Goal: Task Accomplishment & Management: Use online tool/utility

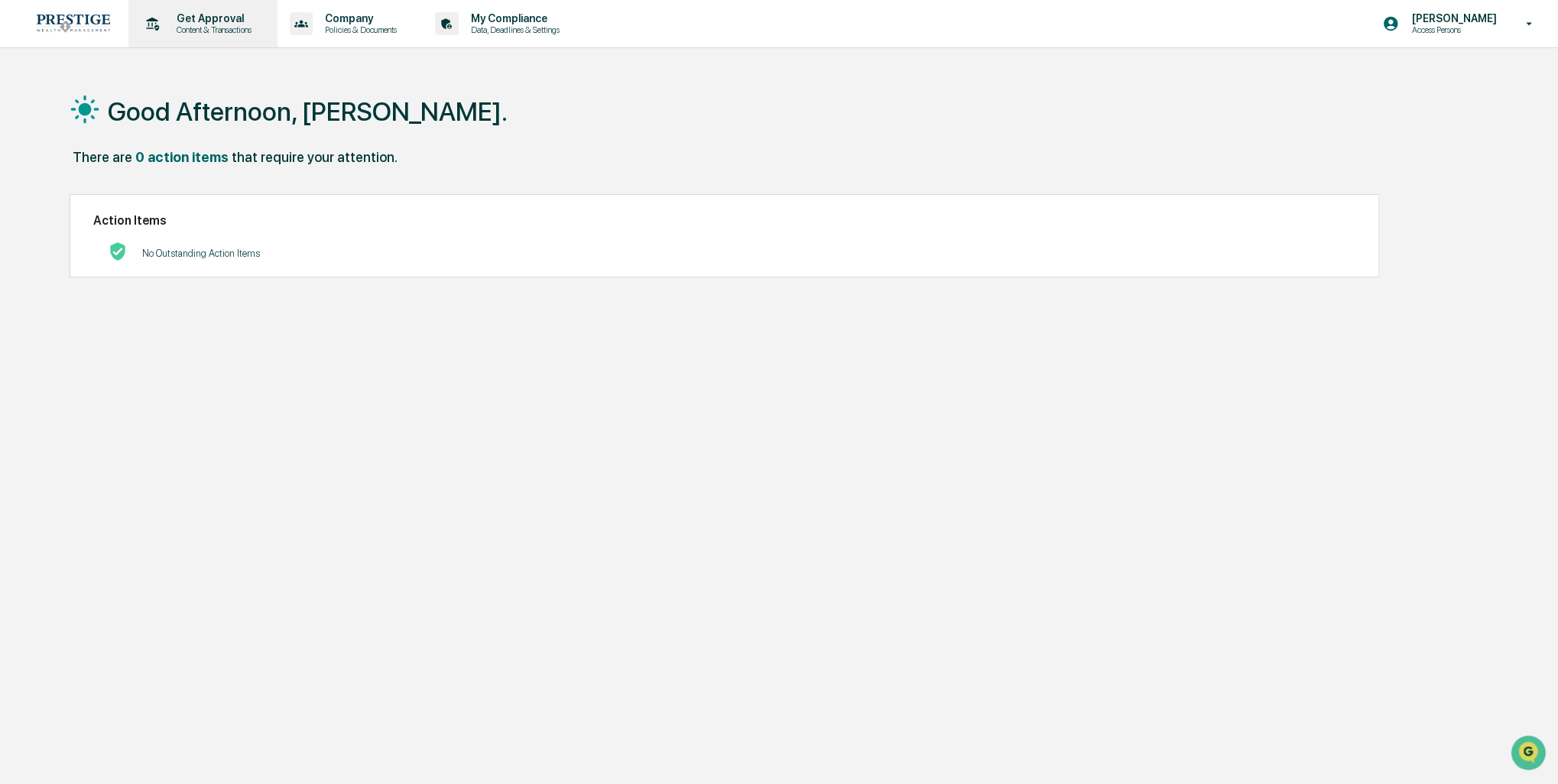
click at [193, 25] on p "Content & Transactions" at bounding box center [212, 30] width 95 height 11
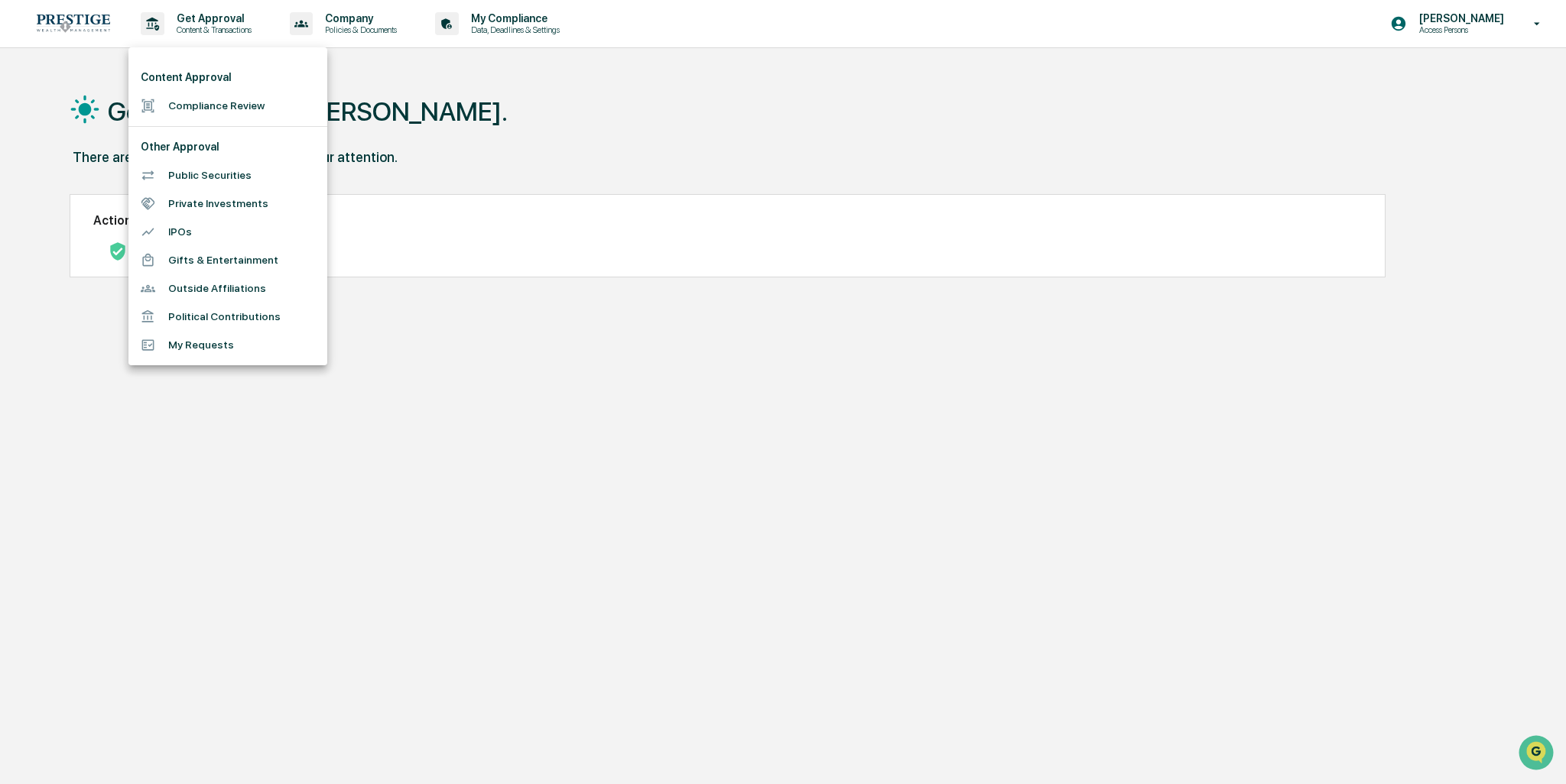
click at [235, 113] on li "Compliance Review" at bounding box center [227, 106] width 199 height 29
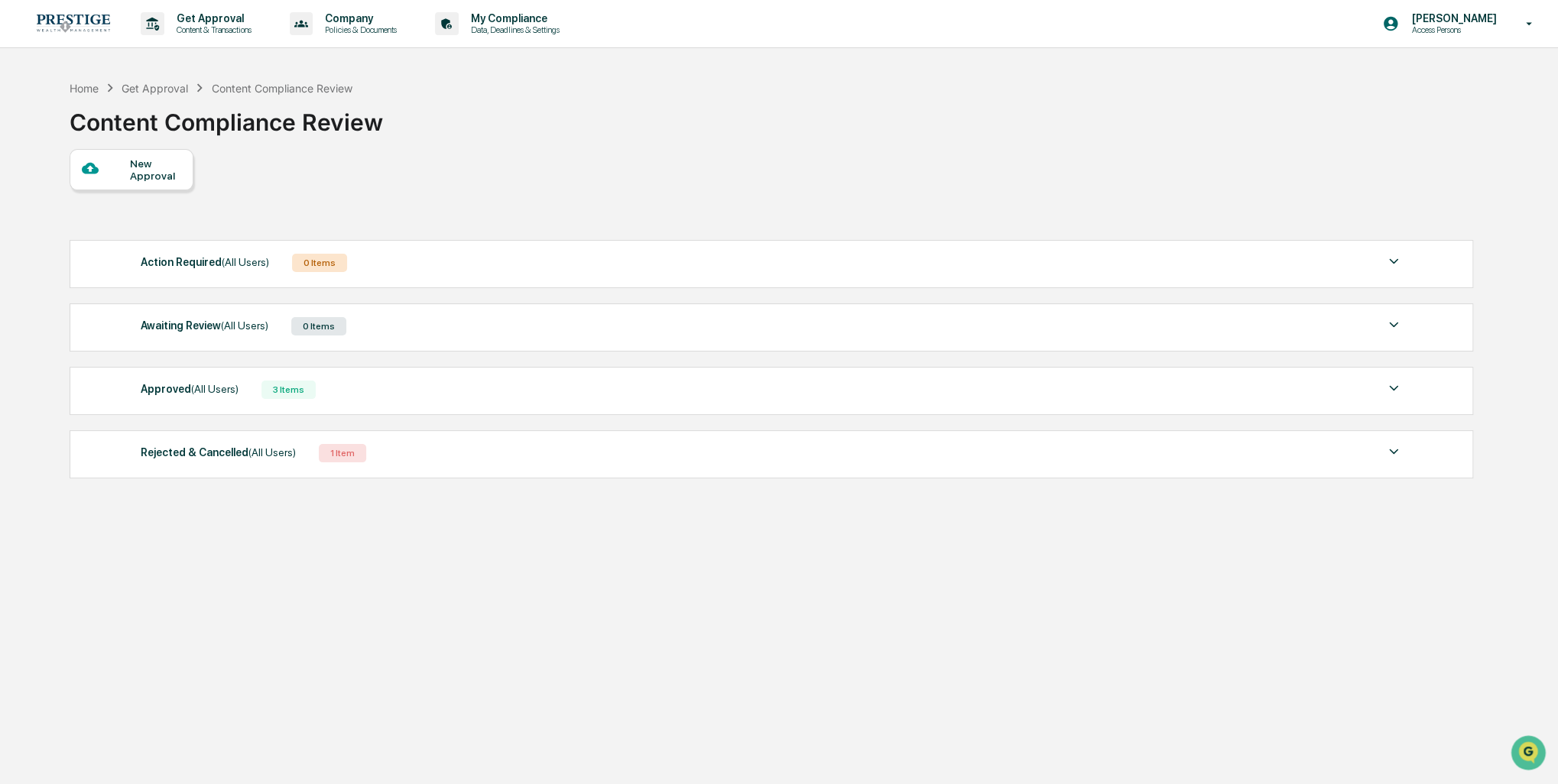
click at [453, 324] on div "Awaiting Review (All Users) 0 Items" at bounding box center [772, 327] width 1263 height 21
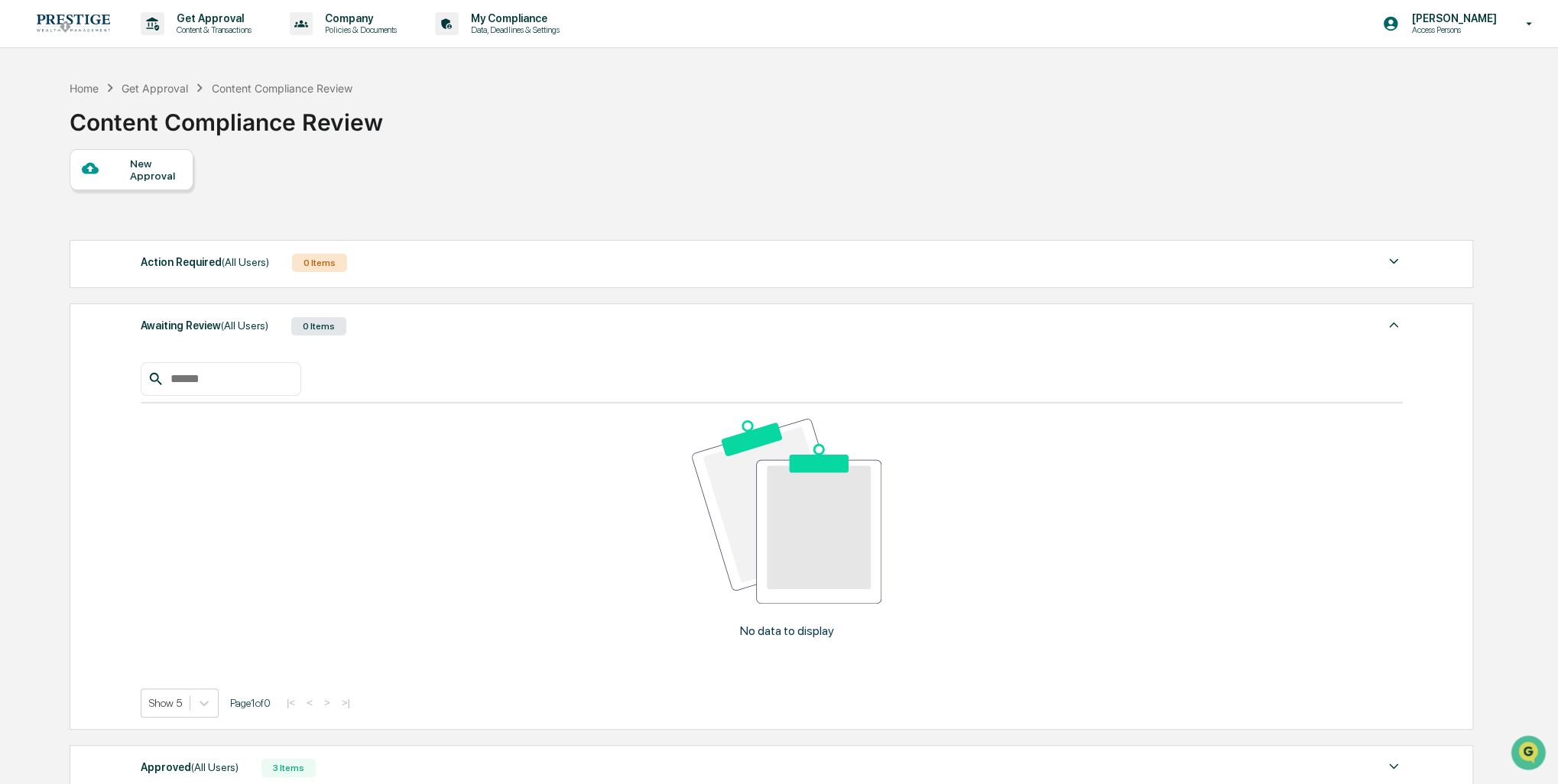
click at [444, 320] on div "Awaiting Review (All Users) 0 Items" at bounding box center [772, 327] width 1263 height 21
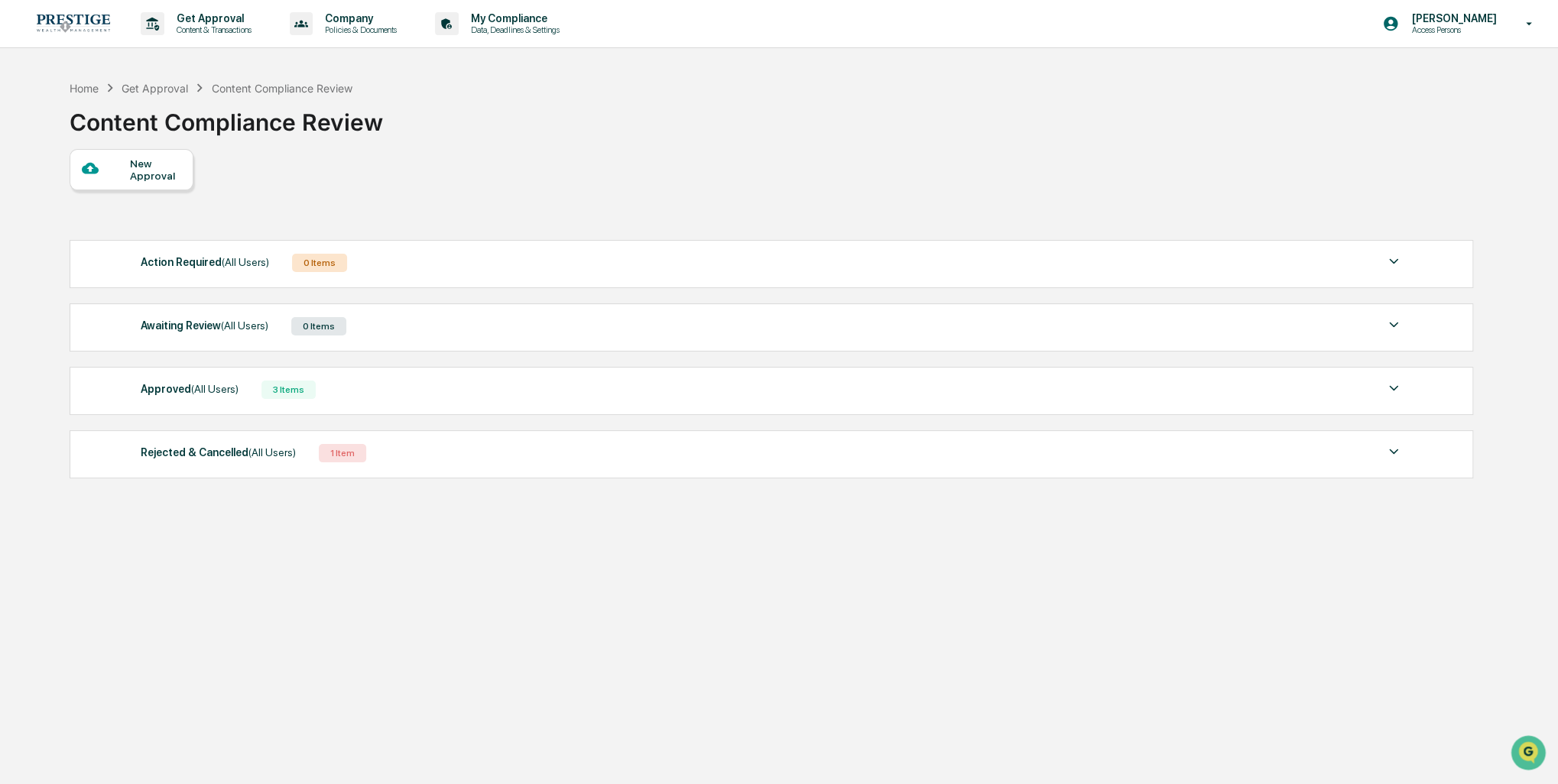
click at [455, 400] on div "Approved (All Users) 3 Items File Name Review Id Created Date Requested By Comp…" at bounding box center [772, 391] width 1404 height 48
click at [447, 396] on div "Approved (All Users) 3 Items" at bounding box center [772, 390] width 1263 height 21
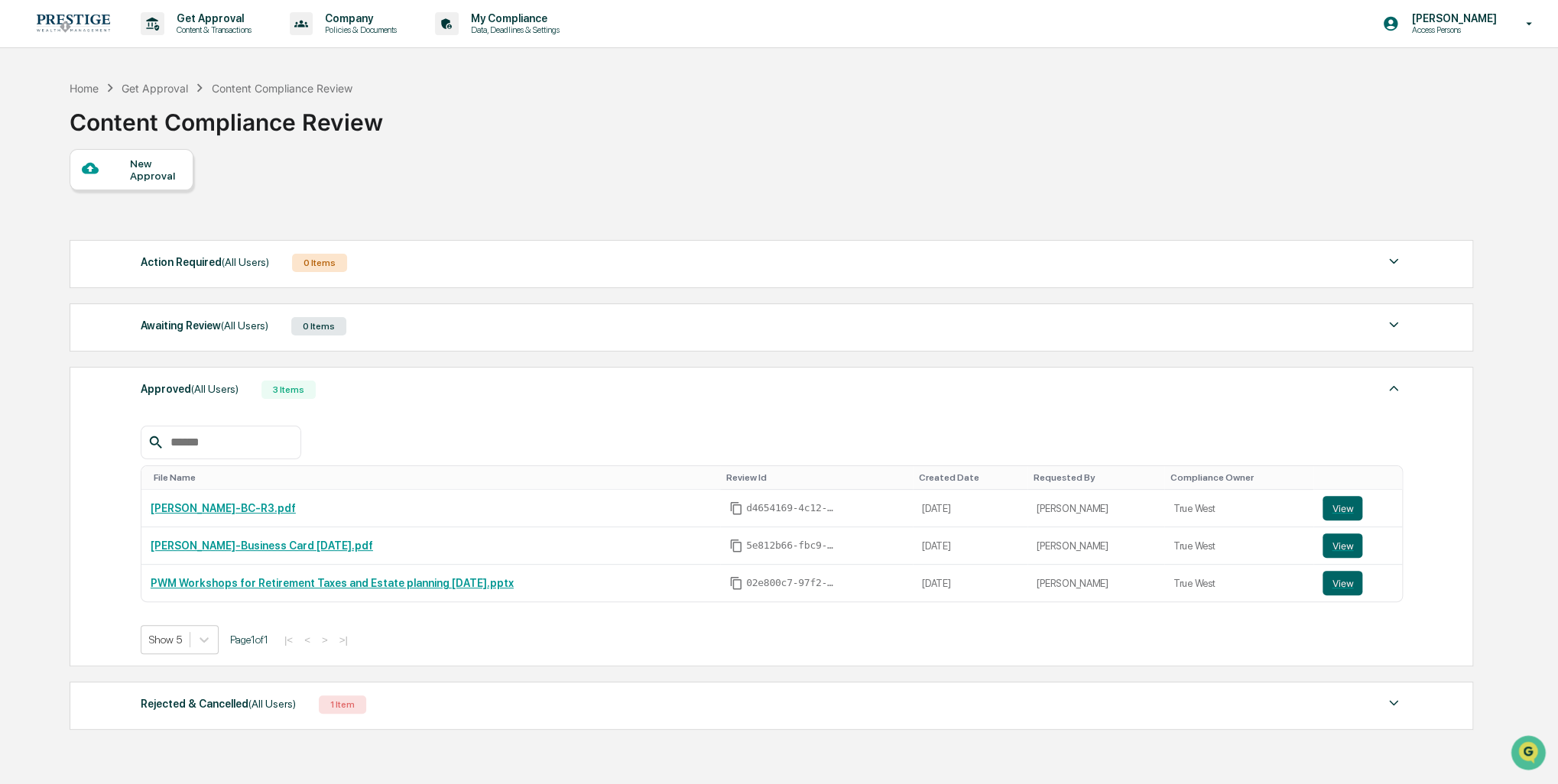
click at [447, 395] on div "Approved (All Users) 3 Items" at bounding box center [772, 390] width 1263 height 21
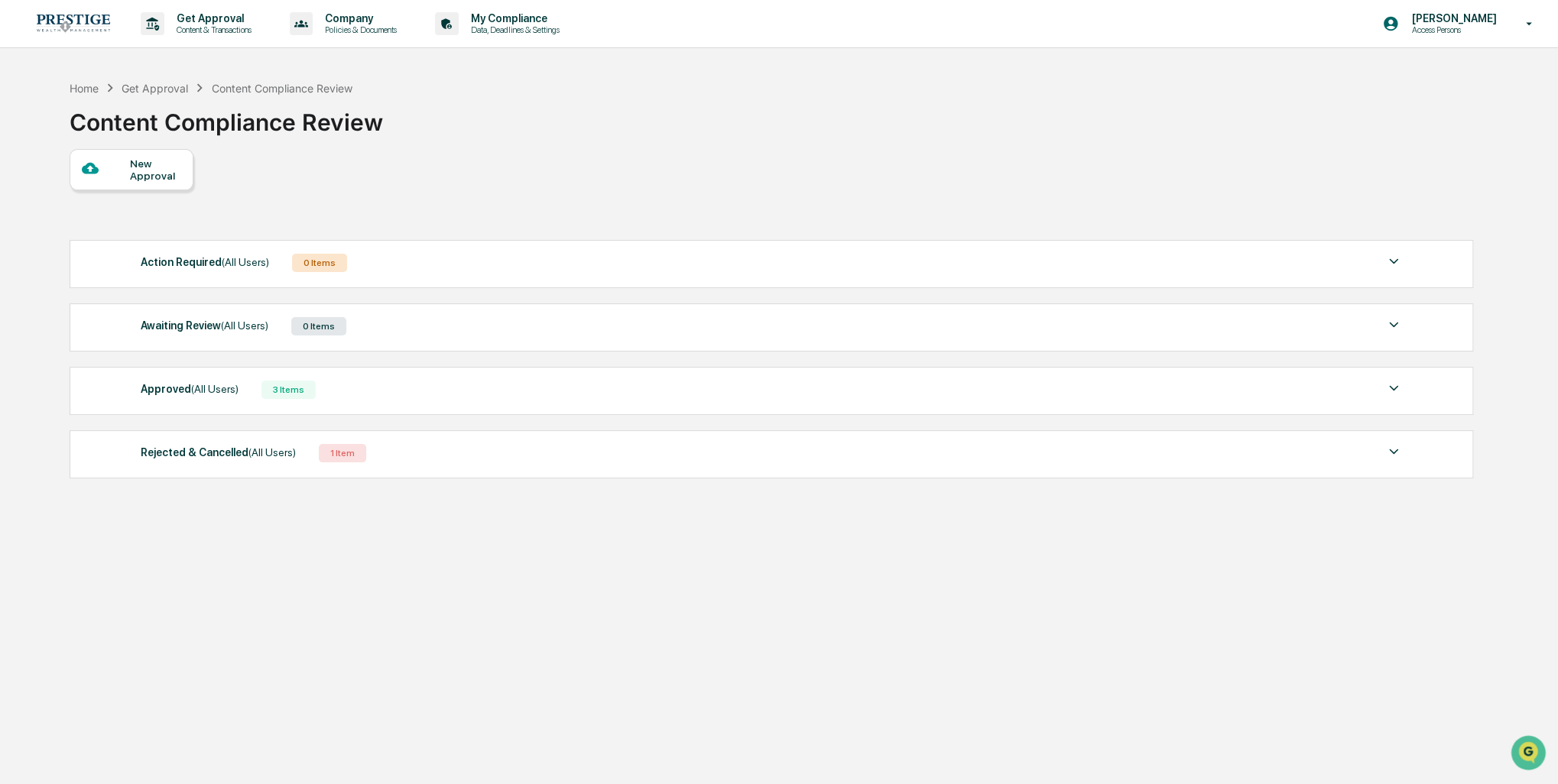
click at [395, 449] on div "Rejected & Cancelled (All Users) 1 Item" at bounding box center [772, 453] width 1263 height 21
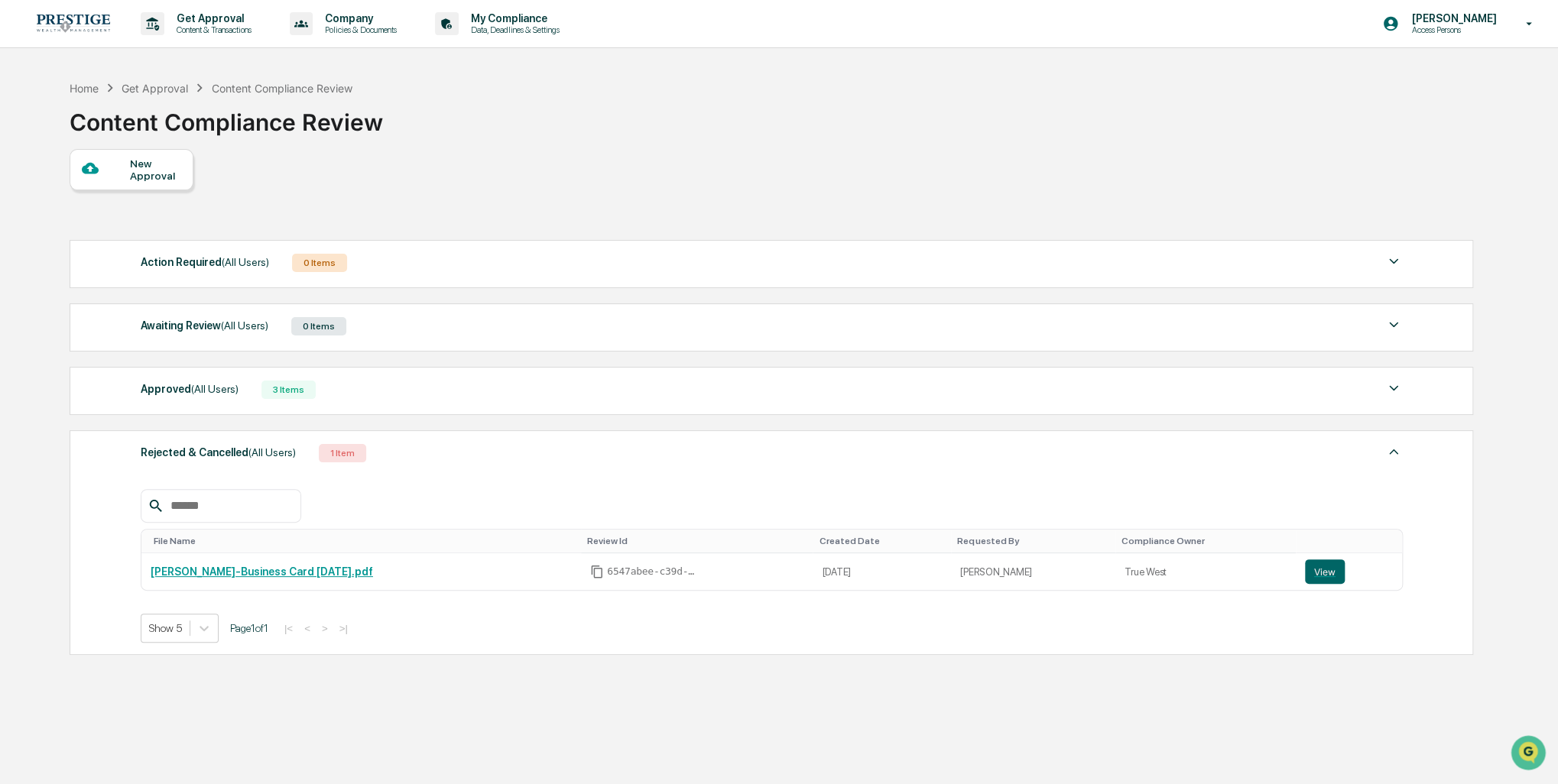
click at [397, 457] on div "Rejected & Cancelled (All Users) 1 Item" at bounding box center [772, 453] width 1263 height 21
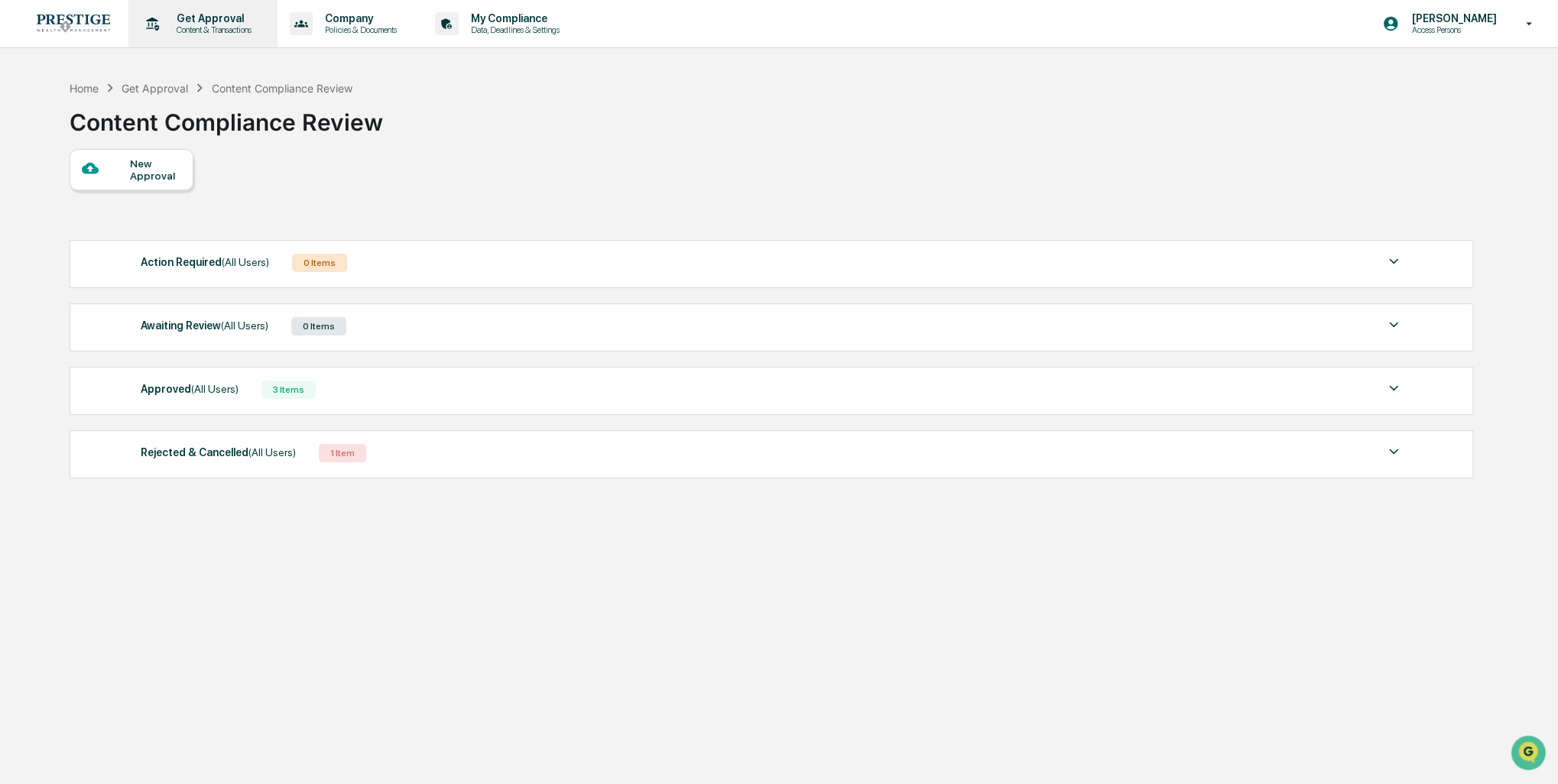
click at [244, 29] on p "Content & Transactions" at bounding box center [212, 30] width 95 height 11
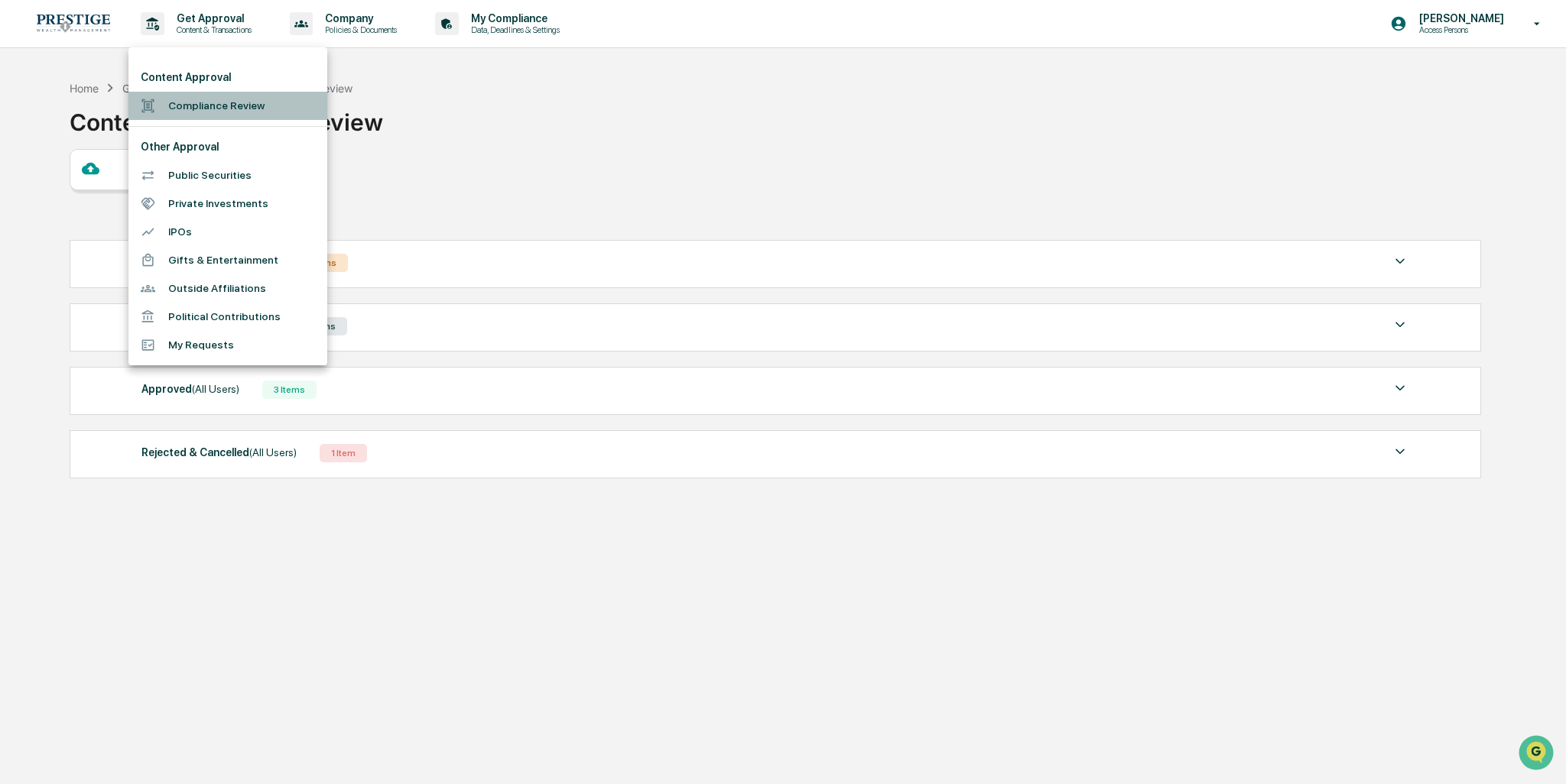
click at [235, 112] on li "Compliance Review" at bounding box center [227, 106] width 199 height 29
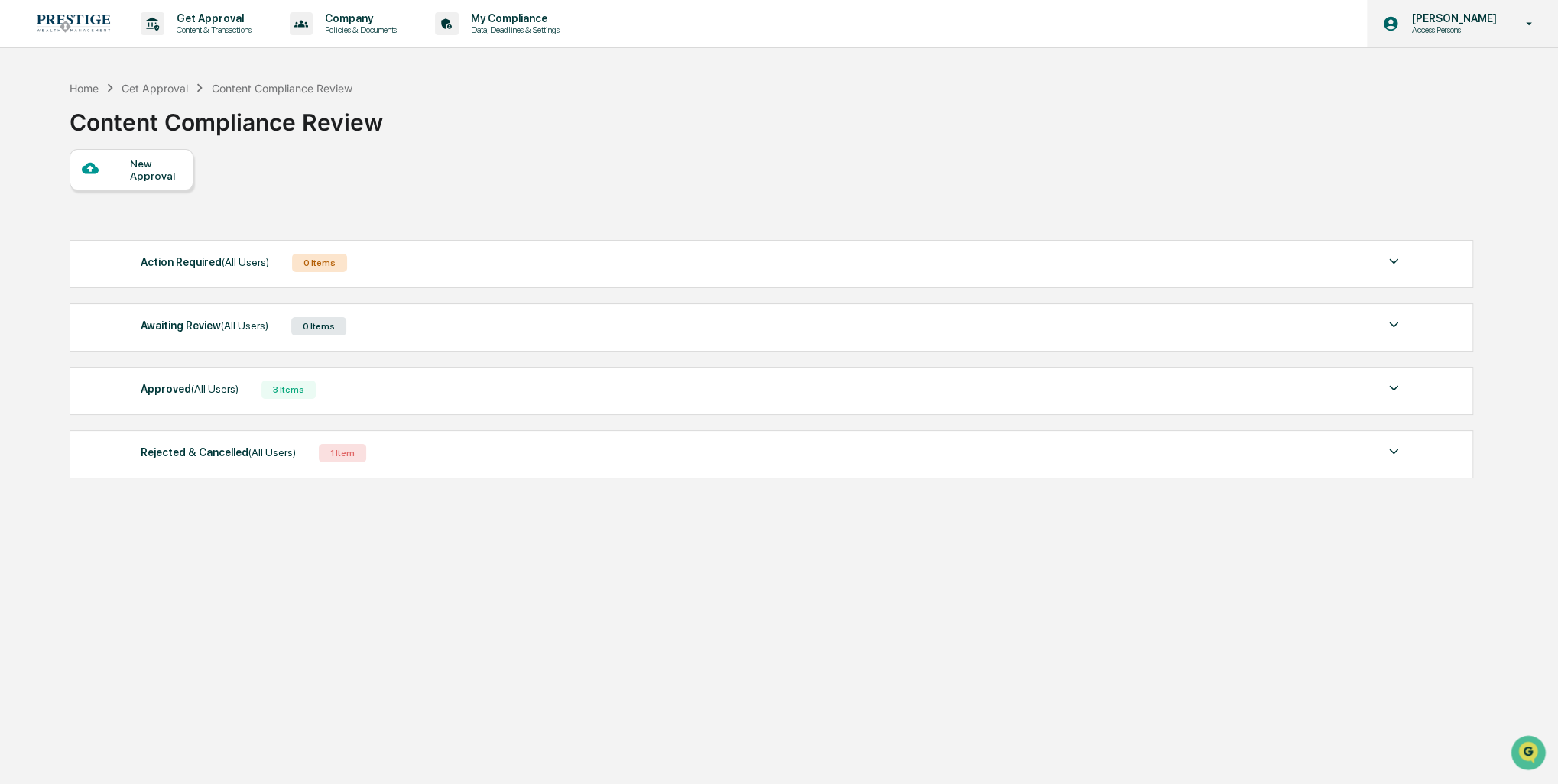
click at [1499, 22] on p "[PERSON_NAME]" at bounding box center [1451, 19] width 105 height 13
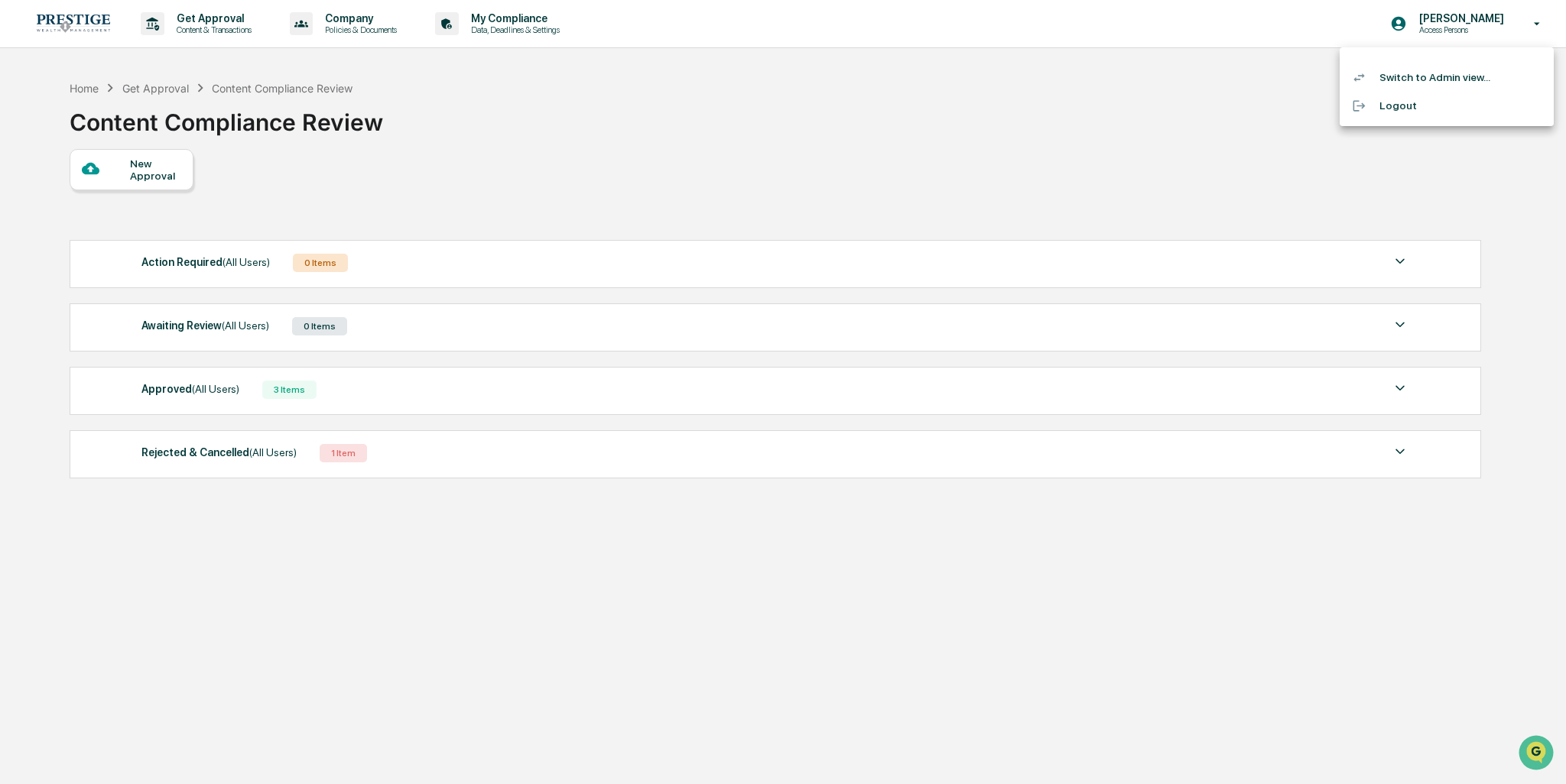
click at [1459, 85] on li "Switch to Admin view..." at bounding box center [1446, 78] width 214 height 29
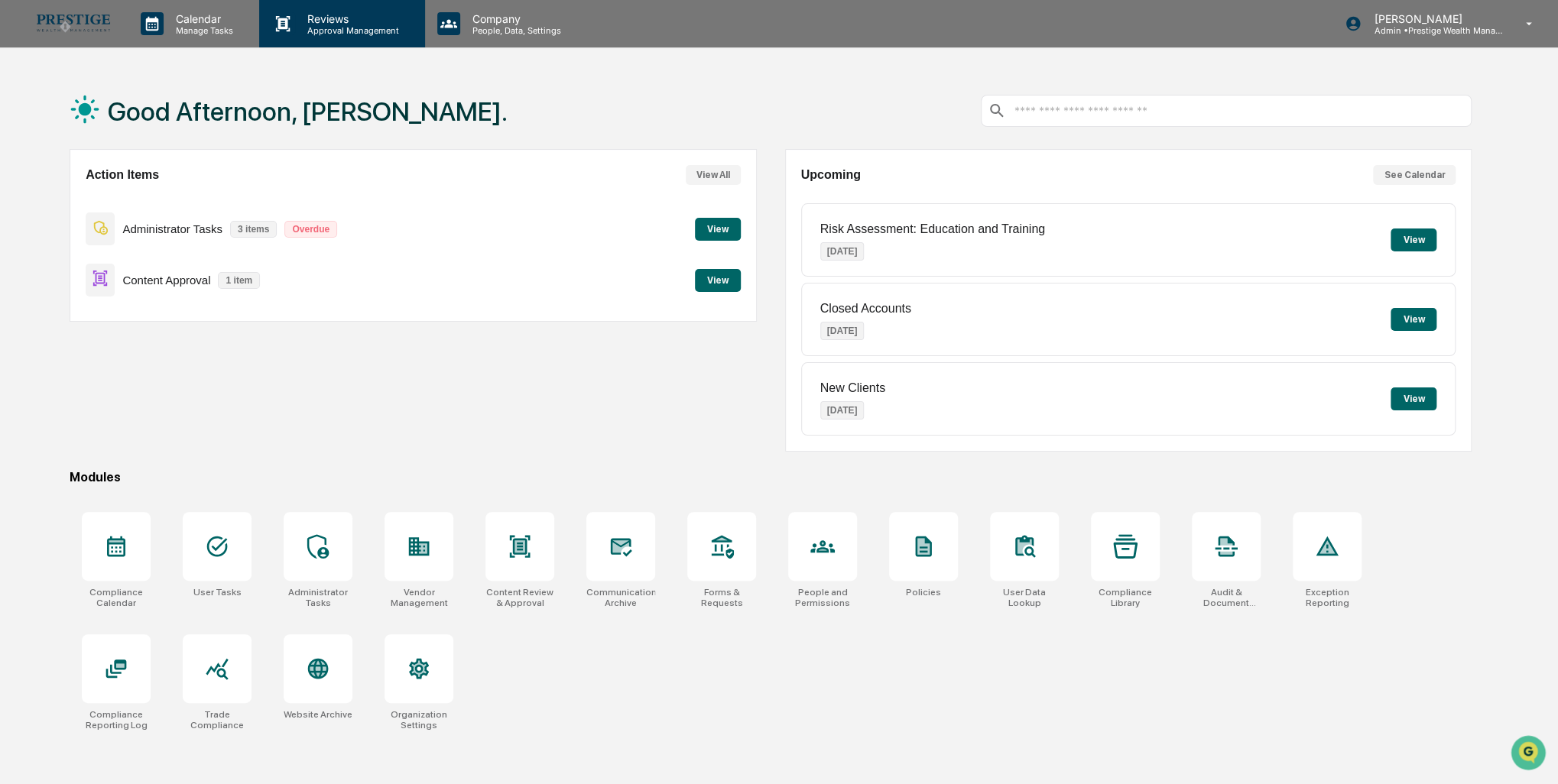
click at [347, 38] on div "Reviews Approval Management" at bounding box center [341, 23] width 165 height 47
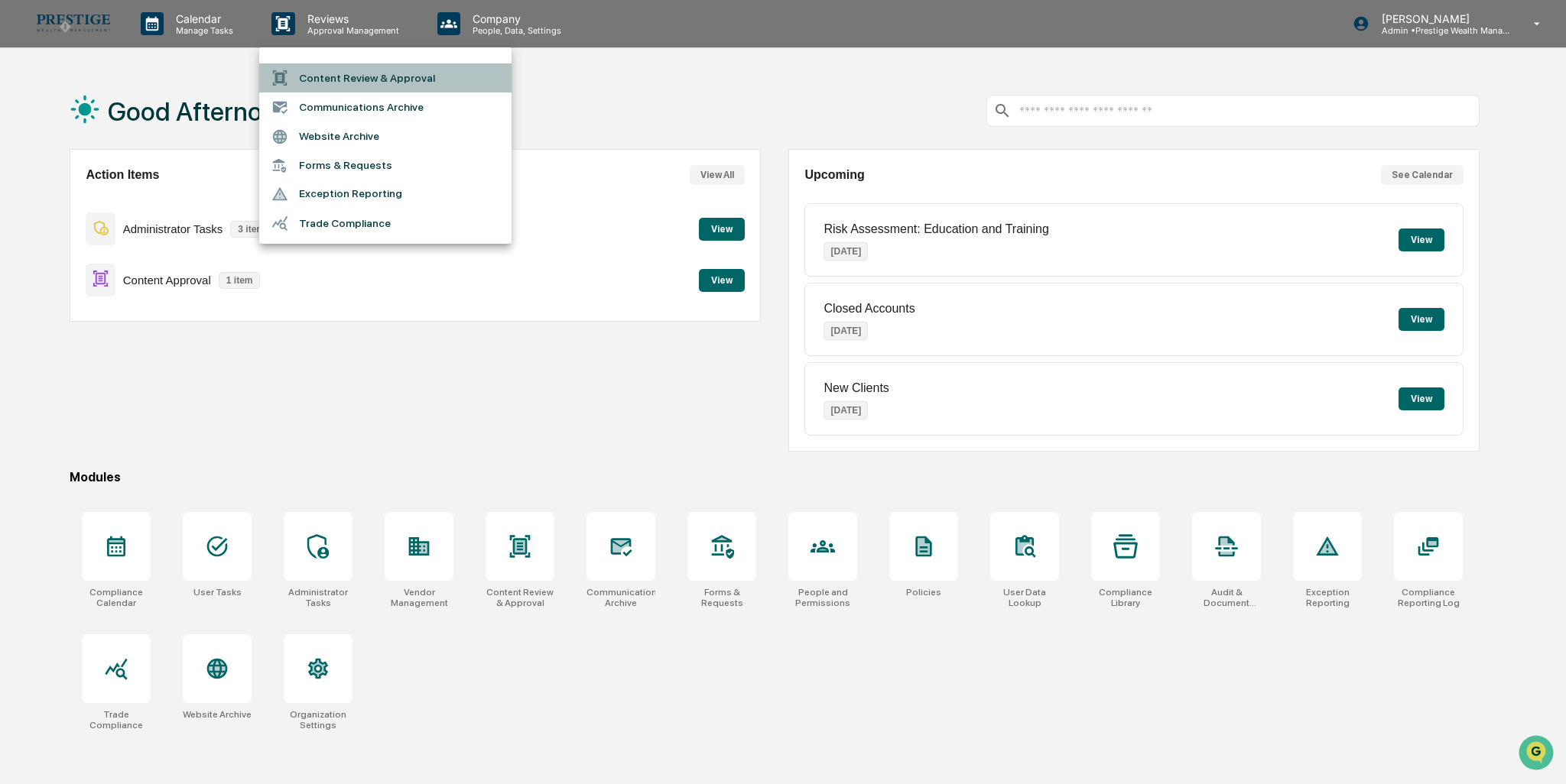
click at [395, 85] on li "Content Review & Approval" at bounding box center [385, 78] width 252 height 29
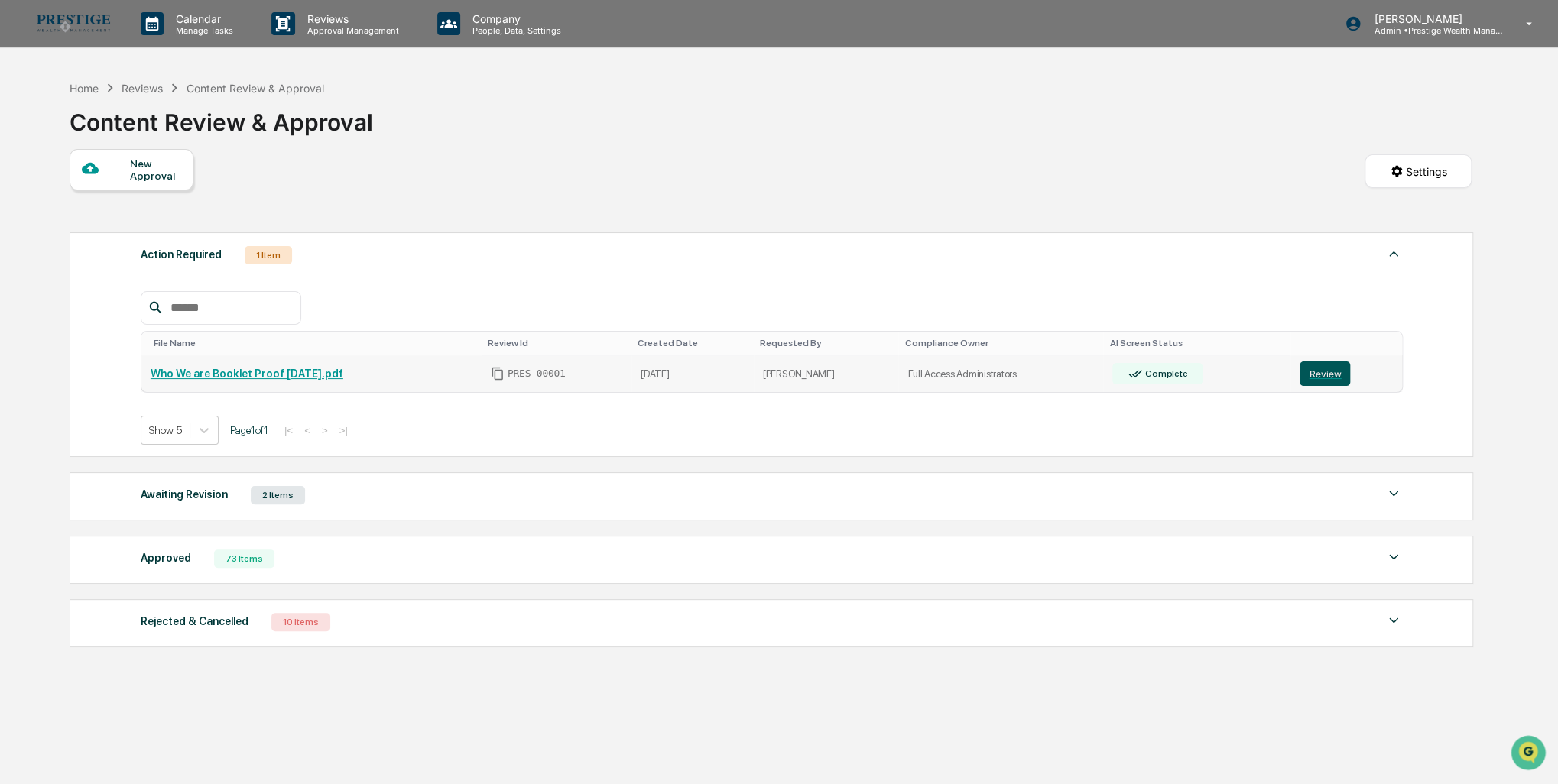
click at [1324, 368] on button "Review" at bounding box center [1325, 373] width 50 height 24
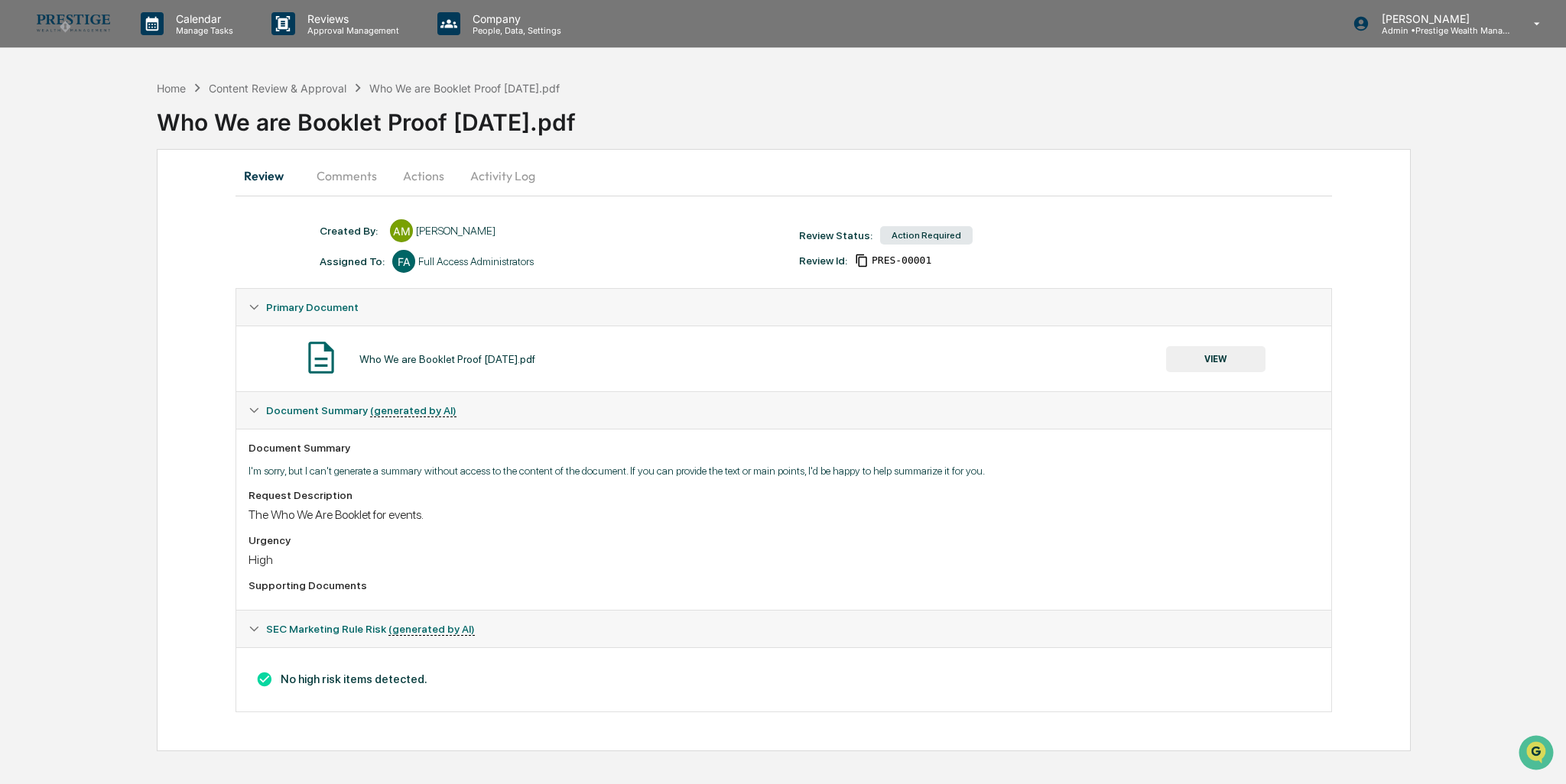
click at [412, 172] on button "Actions" at bounding box center [424, 175] width 69 height 37
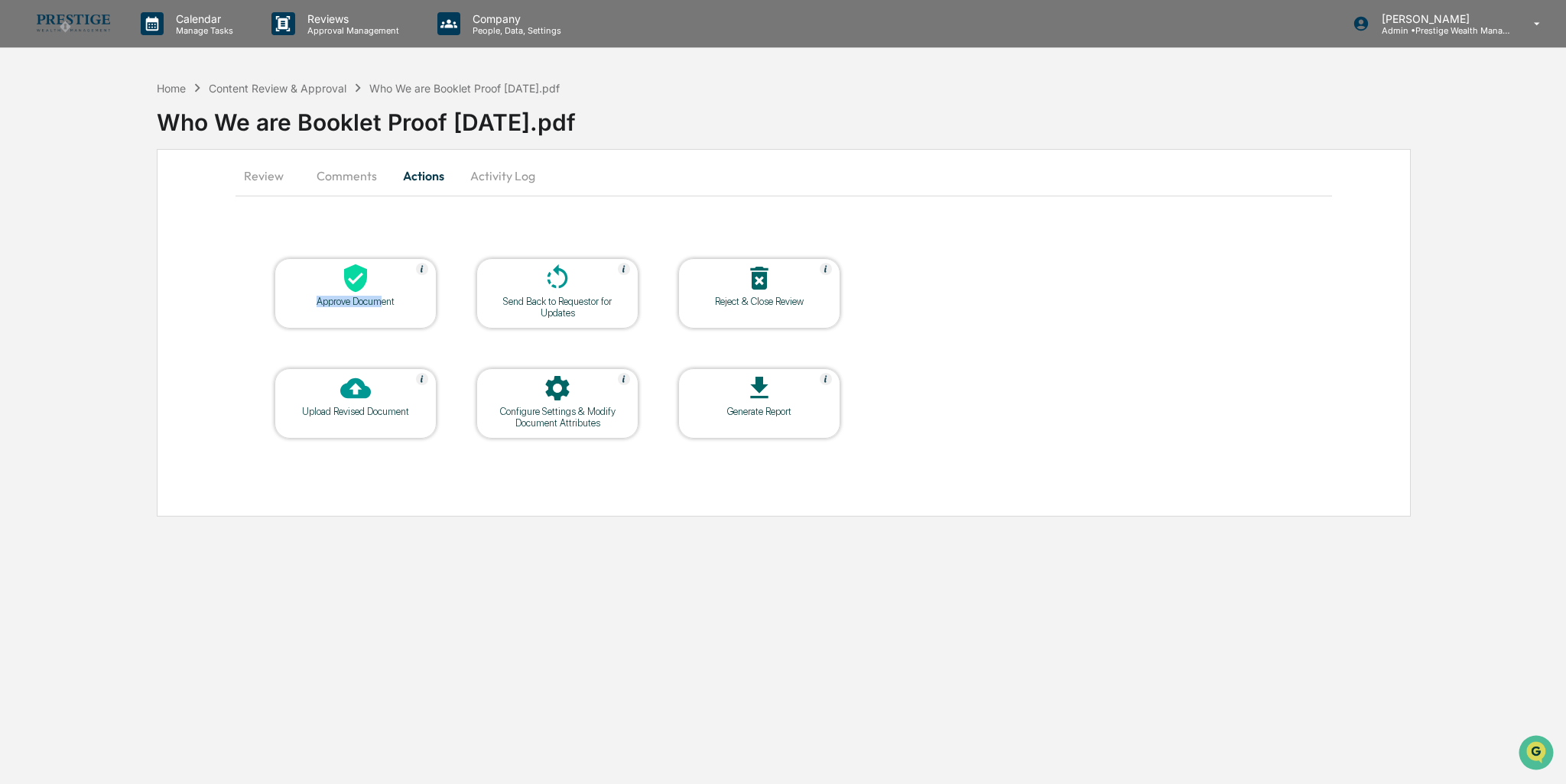
click at [387, 295] on div "Approve Document" at bounding box center [355, 294] width 162 height 71
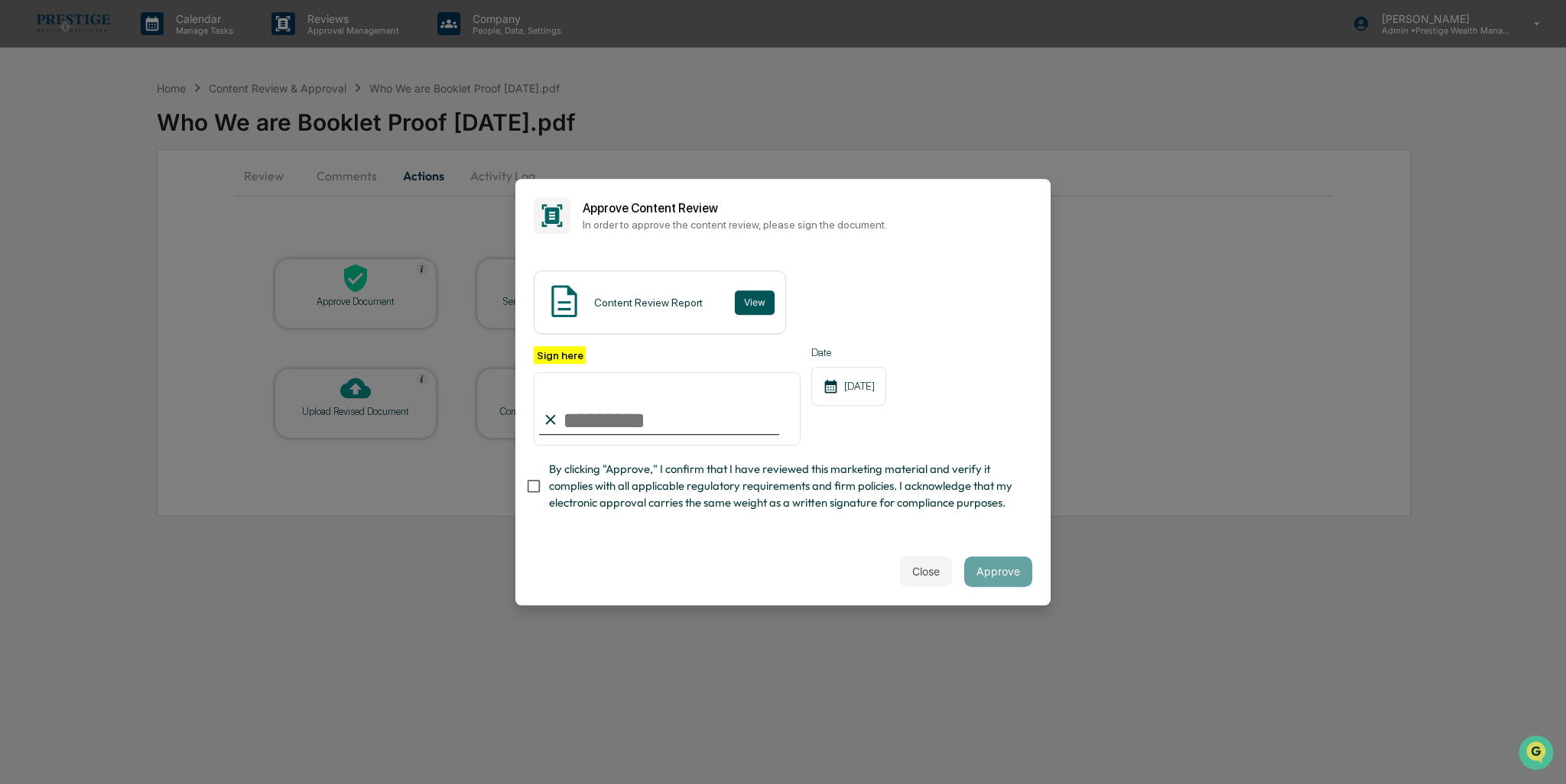
click at [735, 299] on button "View" at bounding box center [755, 302] width 39 height 24
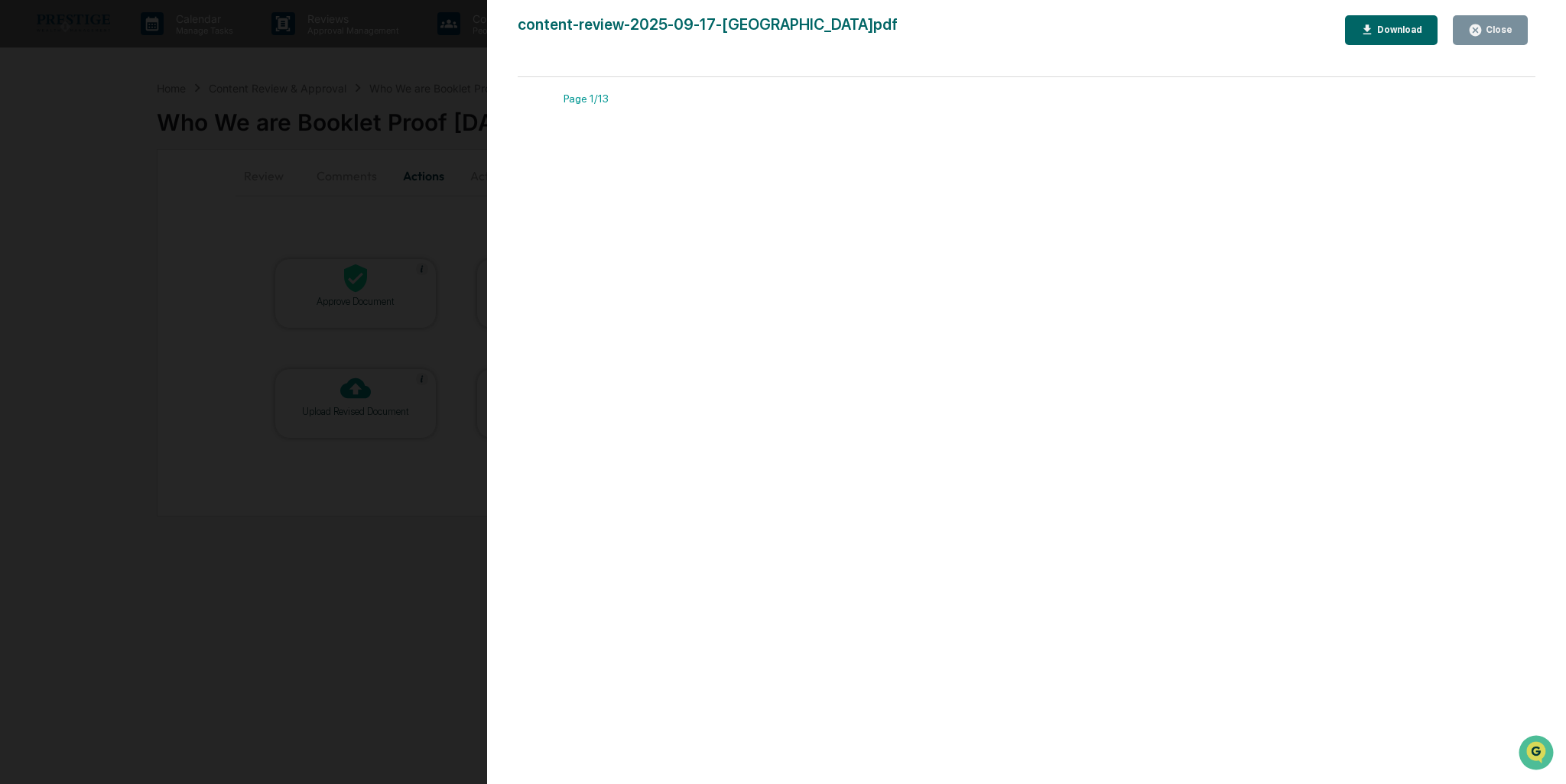
click at [1495, 47] on div "content-review-2025-09-17-AlexandriaMoore.pdf Close Download Page 1/13 Page 2/1…" at bounding box center [1026, 407] width 1018 height 784
click at [1493, 44] on button "Close" at bounding box center [1490, 30] width 75 height 30
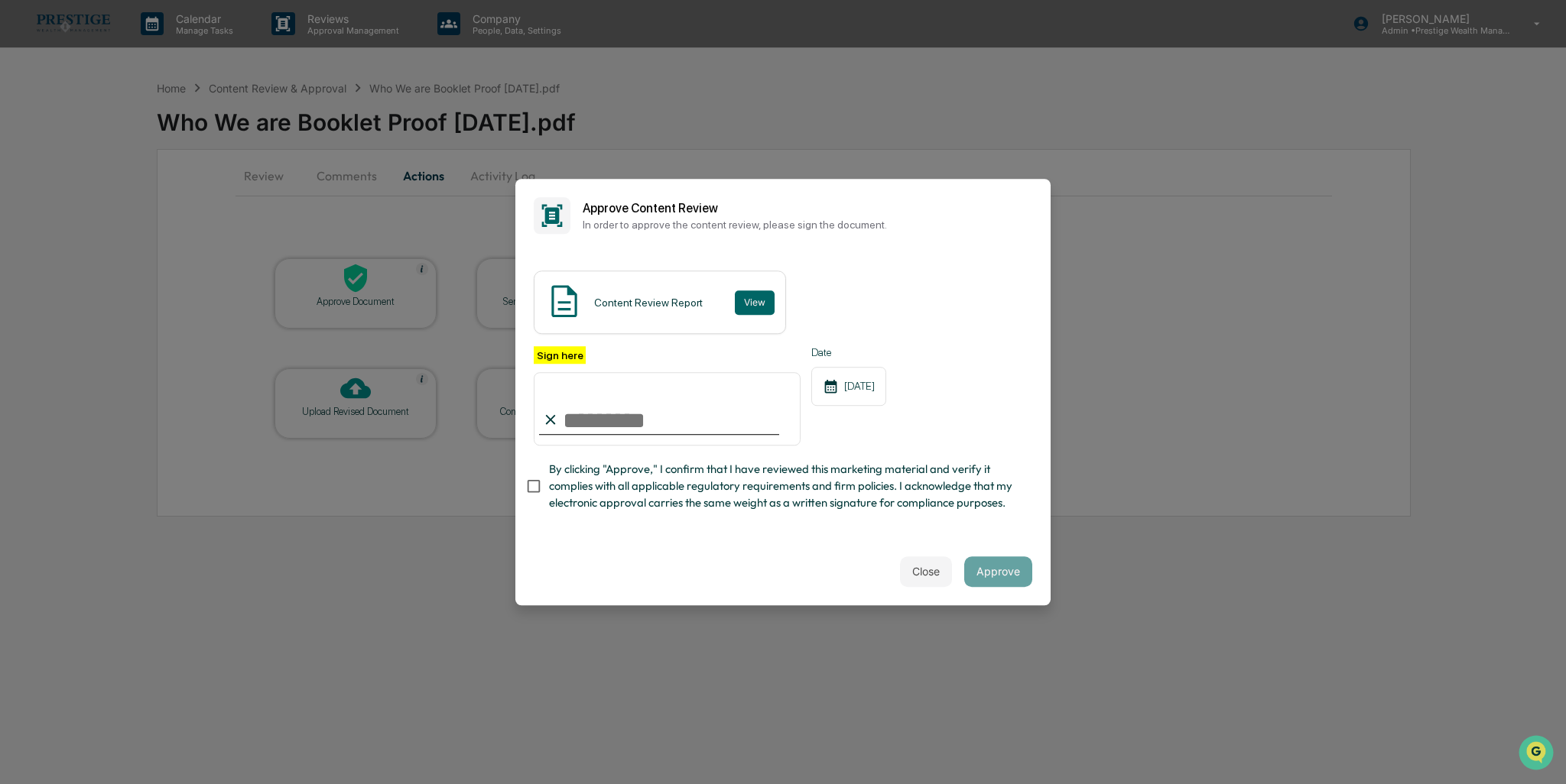
click at [667, 427] on input "Sign here" at bounding box center [667, 409] width 267 height 73
type input "**********"
click at [517, 490] on div "**********" at bounding box center [783, 395] width 535 height 285
click at [997, 570] on button "Approve" at bounding box center [998, 572] width 68 height 30
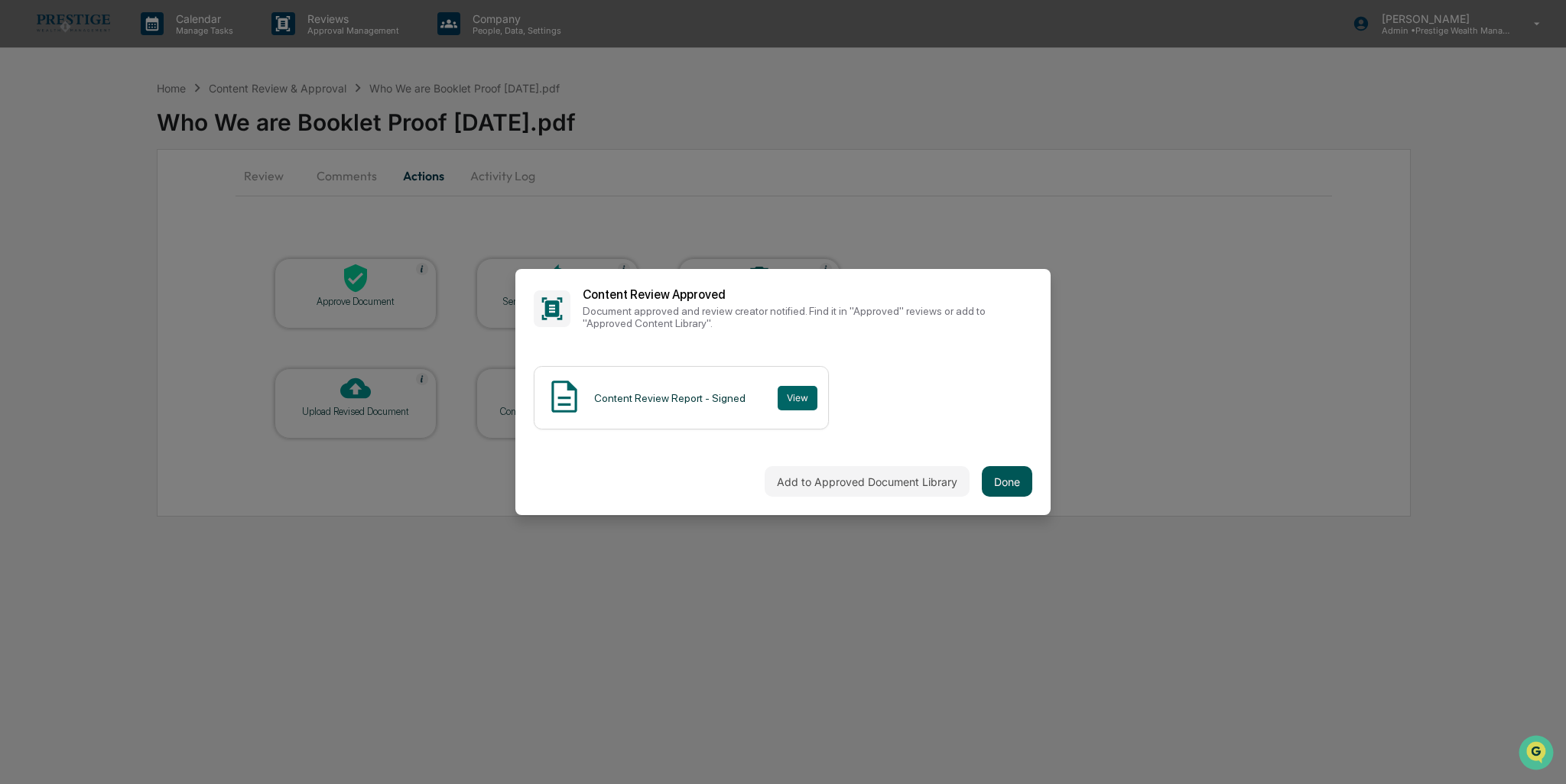
click at [1014, 489] on button "Done" at bounding box center [1006, 481] width 50 height 30
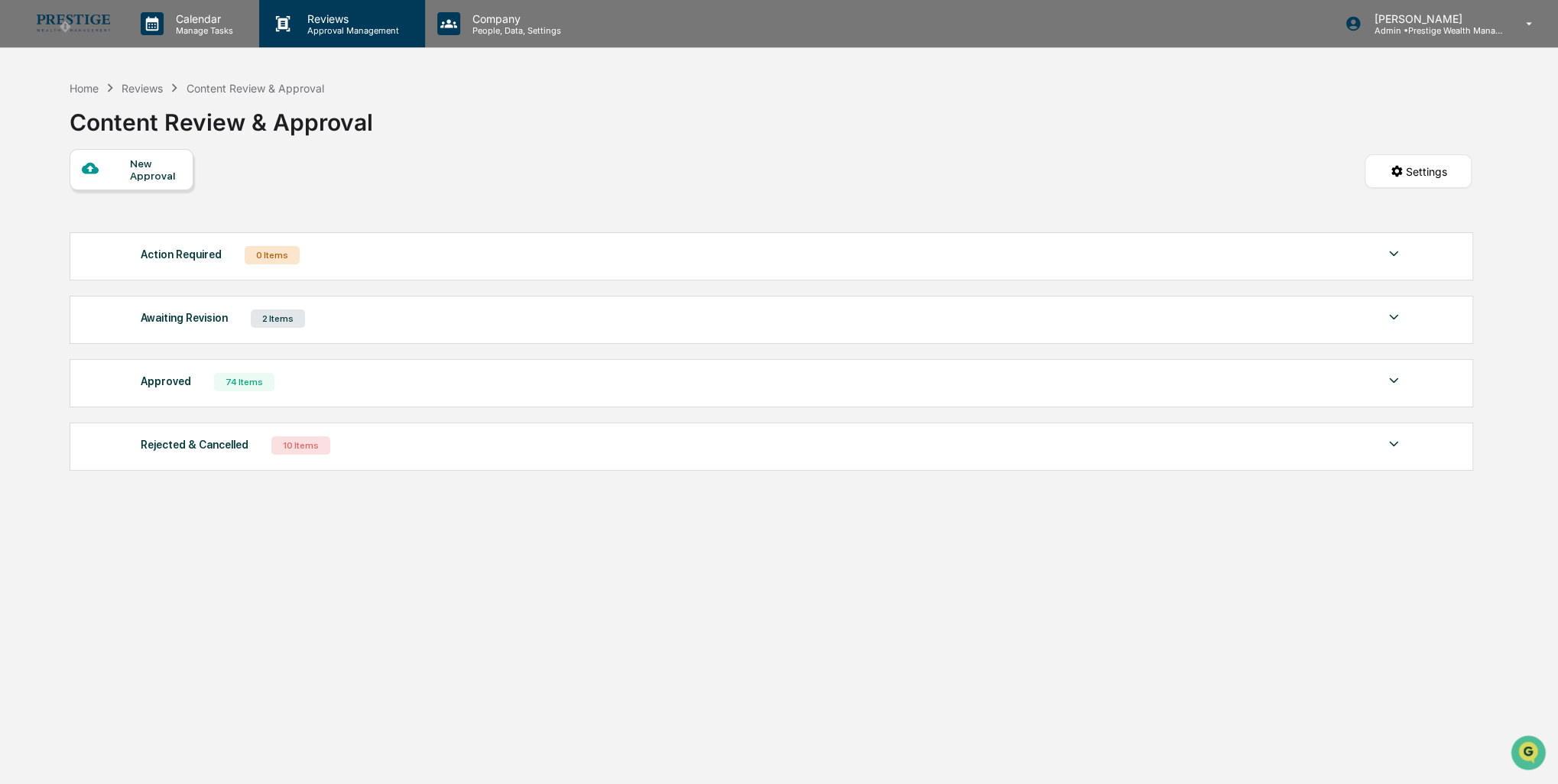
click at [330, 15] on p "Reviews" at bounding box center [351, 19] width 112 height 13
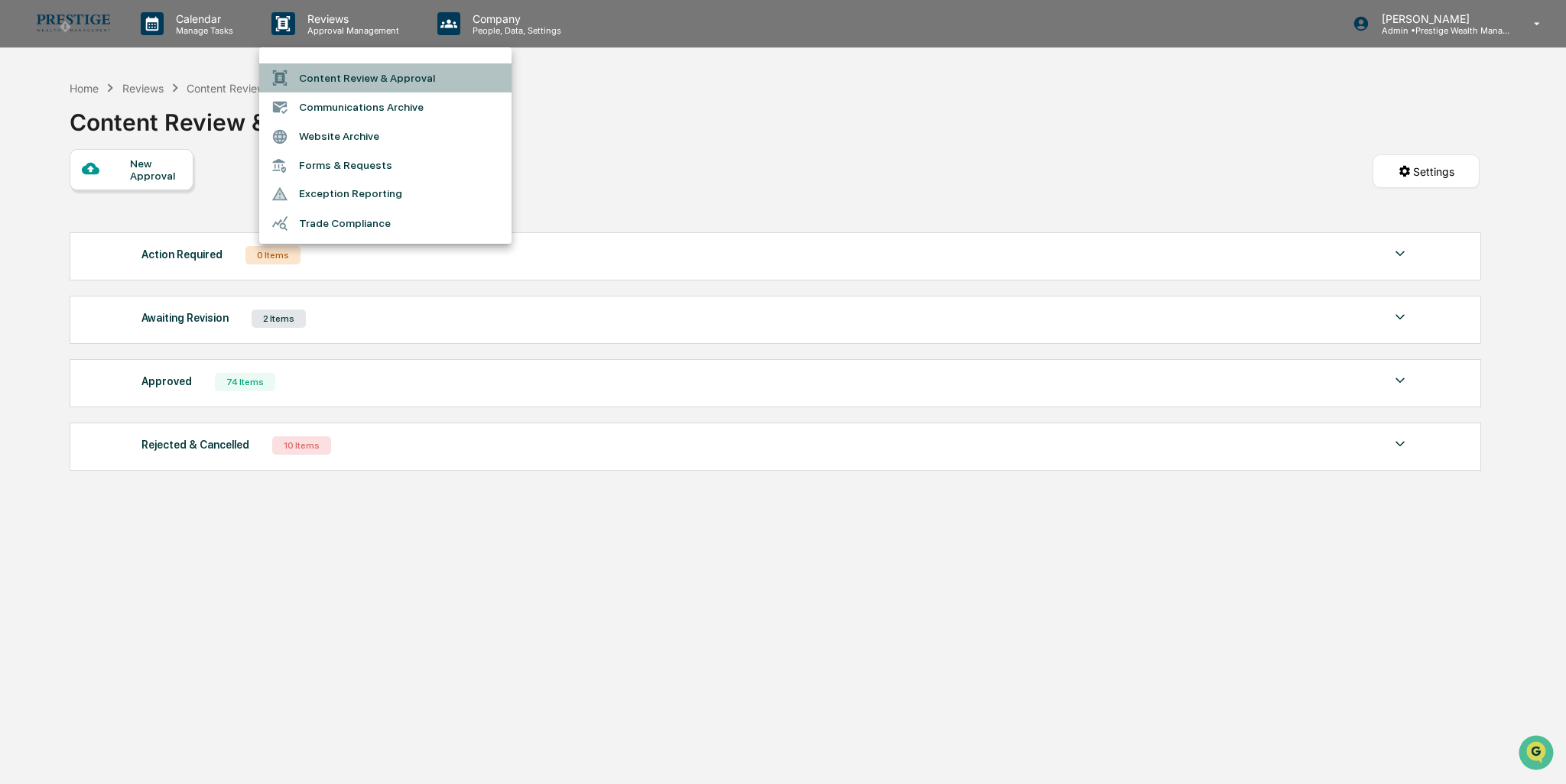
click at [341, 71] on li "Content Review & Approval" at bounding box center [385, 78] width 252 height 29
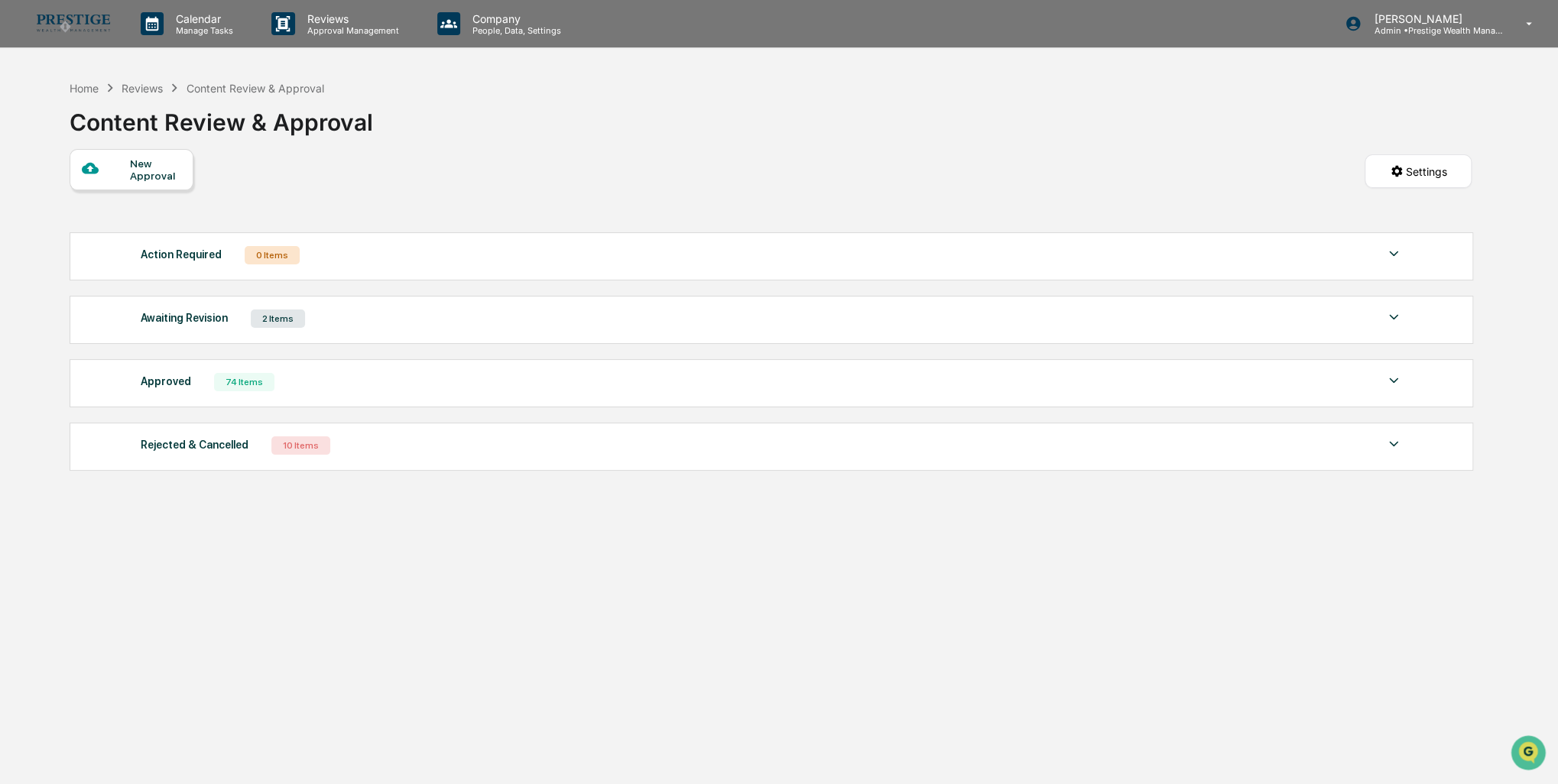
click at [347, 316] on div "Awaiting Revision 2 Items" at bounding box center [772, 319] width 1263 height 21
